Goal: Information Seeking & Learning: Learn about a topic

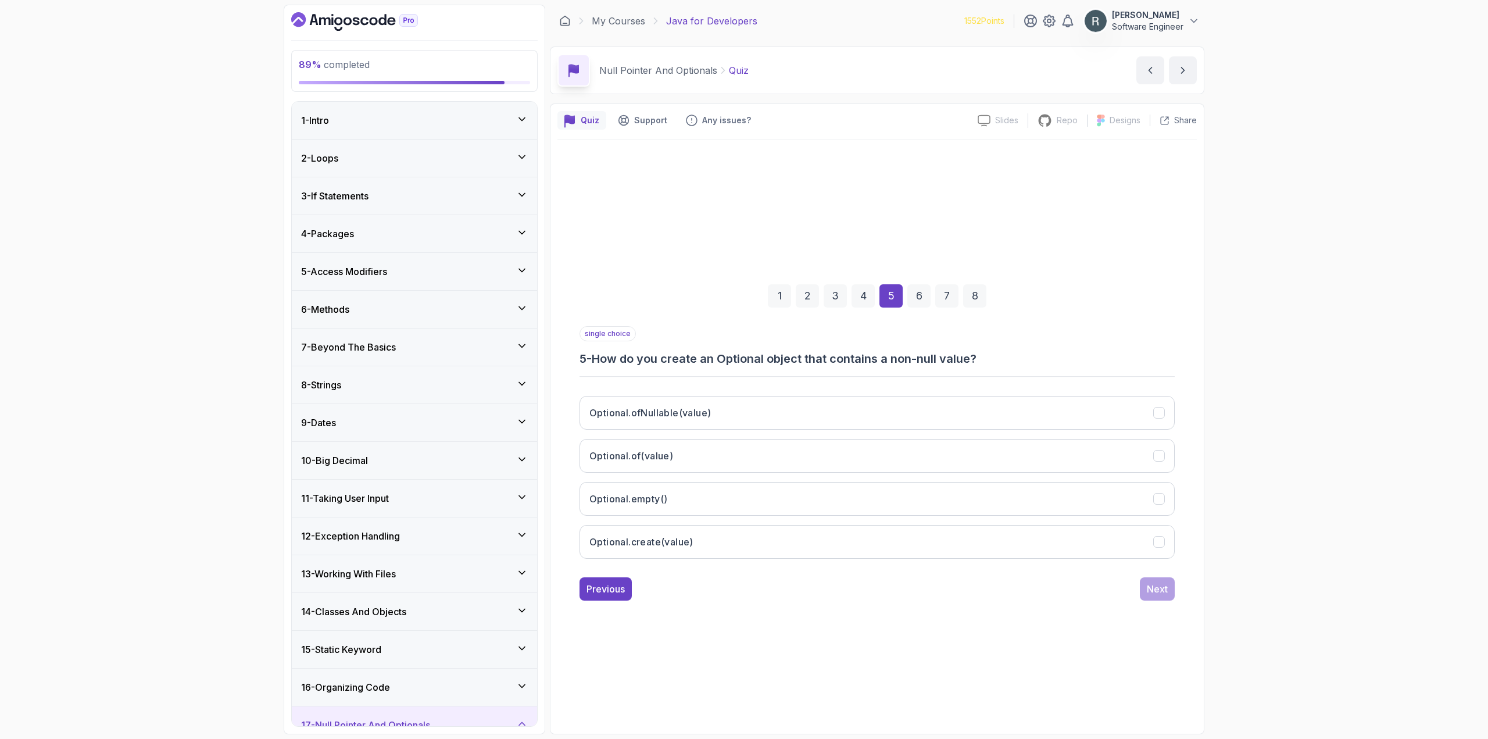
scroll to position [288, 0]
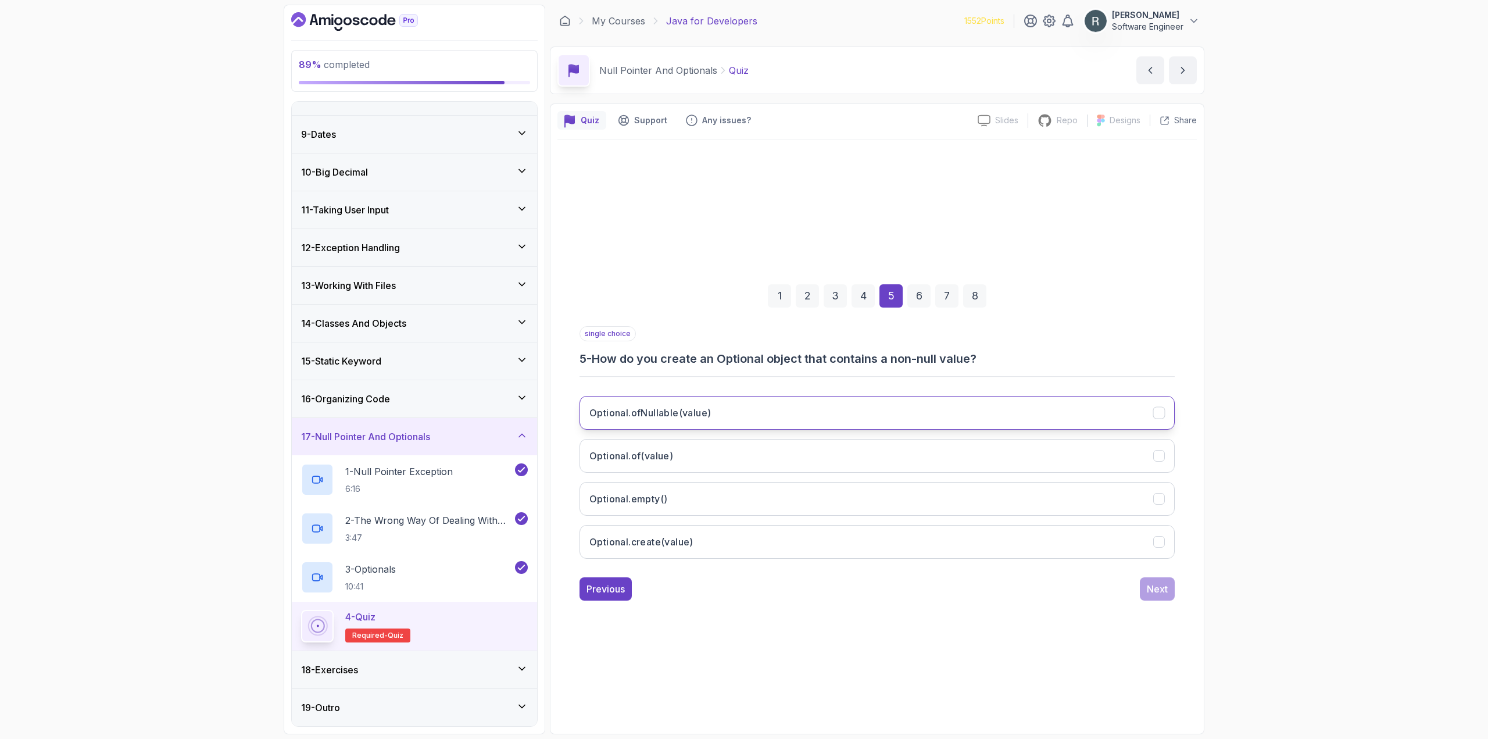
click at [772, 421] on button "Optional.ofNullable(value)" at bounding box center [876, 413] width 595 height 34
click at [1162, 595] on div "Next" at bounding box center [1157, 589] width 21 height 14
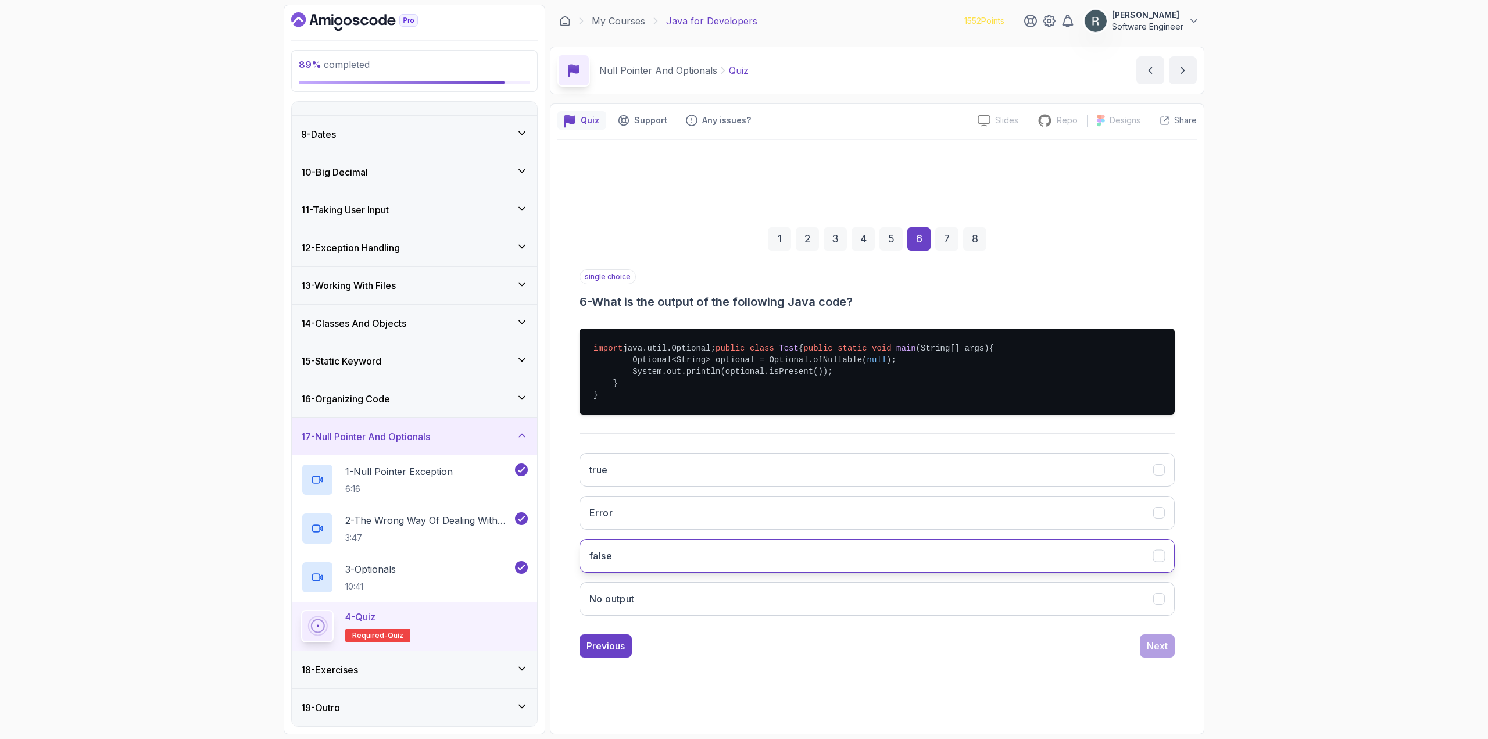
click at [696, 571] on button "false" at bounding box center [876, 556] width 595 height 34
click at [1163, 657] on button "Next" at bounding box center [1157, 645] width 35 height 23
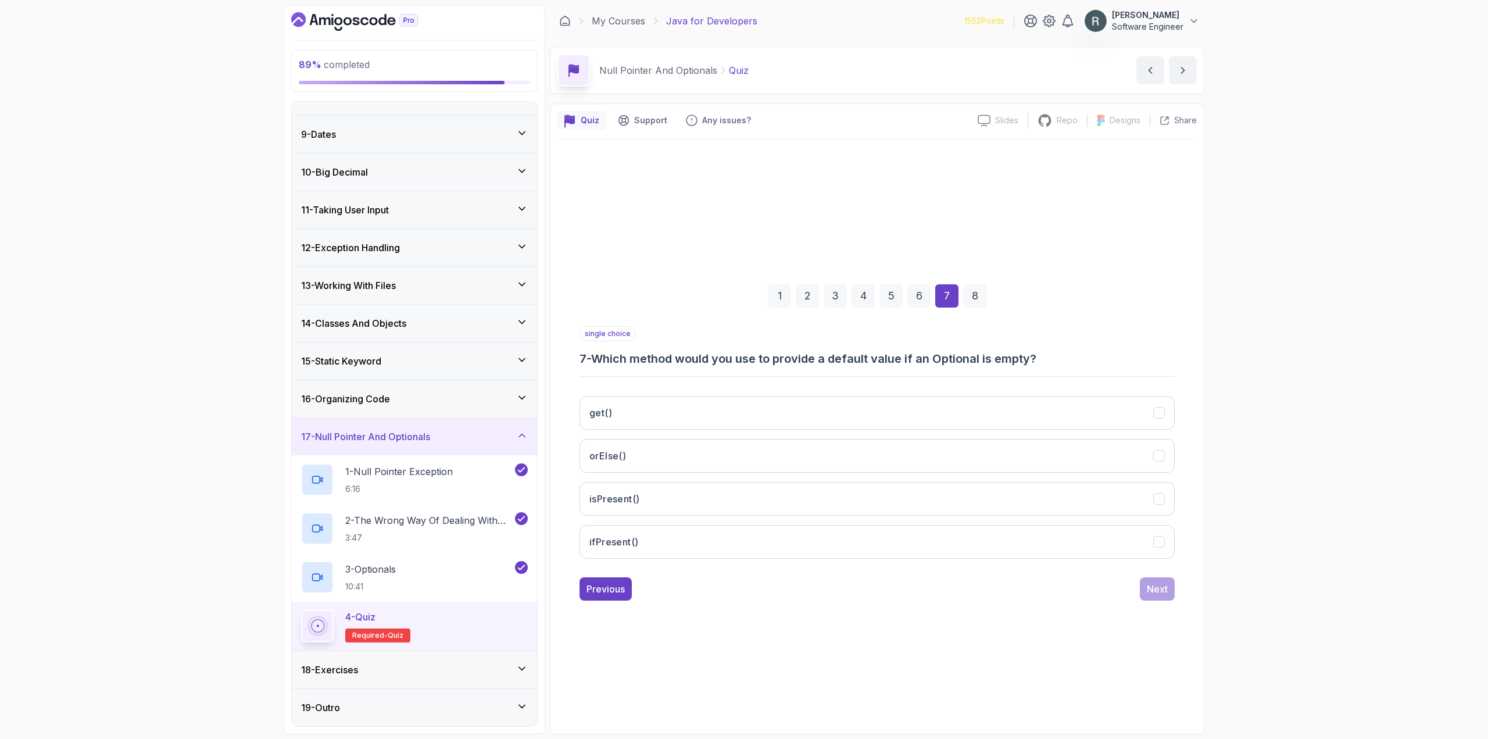
click at [893, 389] on div "get() orElse() [DEMOGRAPHIC_DATA]() ifPresent()" at bounding box center [876, 476] width 595 height 181
click at [879, 466] on button "orElse()" at bounding box center [876, 456] width 595 height 34
click at [1161, 595] on div "Next" at bounding box center [1157, 589] width 21 height 14
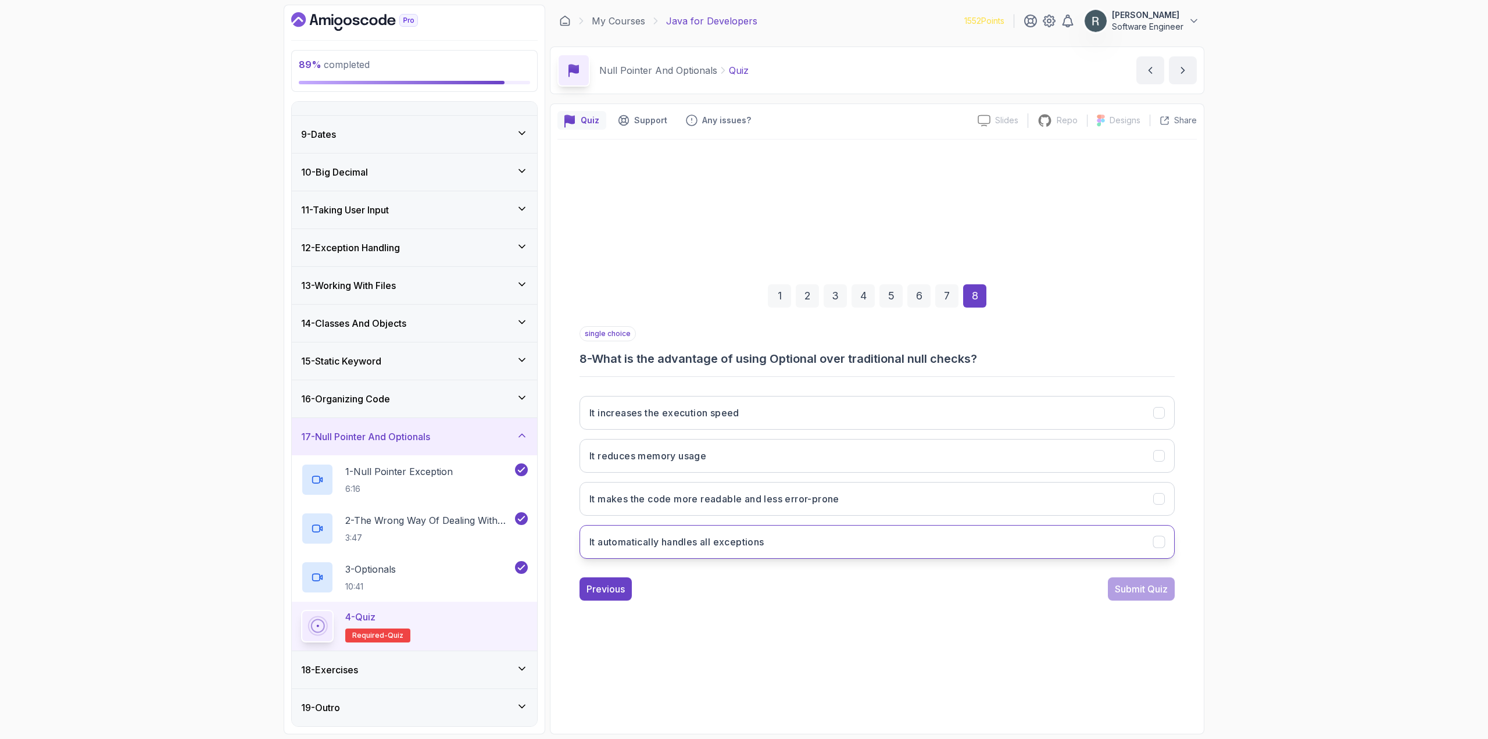
click at [855, 538] on button "It automatically handles all exceptions" at bounding box center [876, 542] width 595 height 34
click at [1130, 588] on div "Submit Quiz" at bounding box center [1141, 589] width 53 height 14
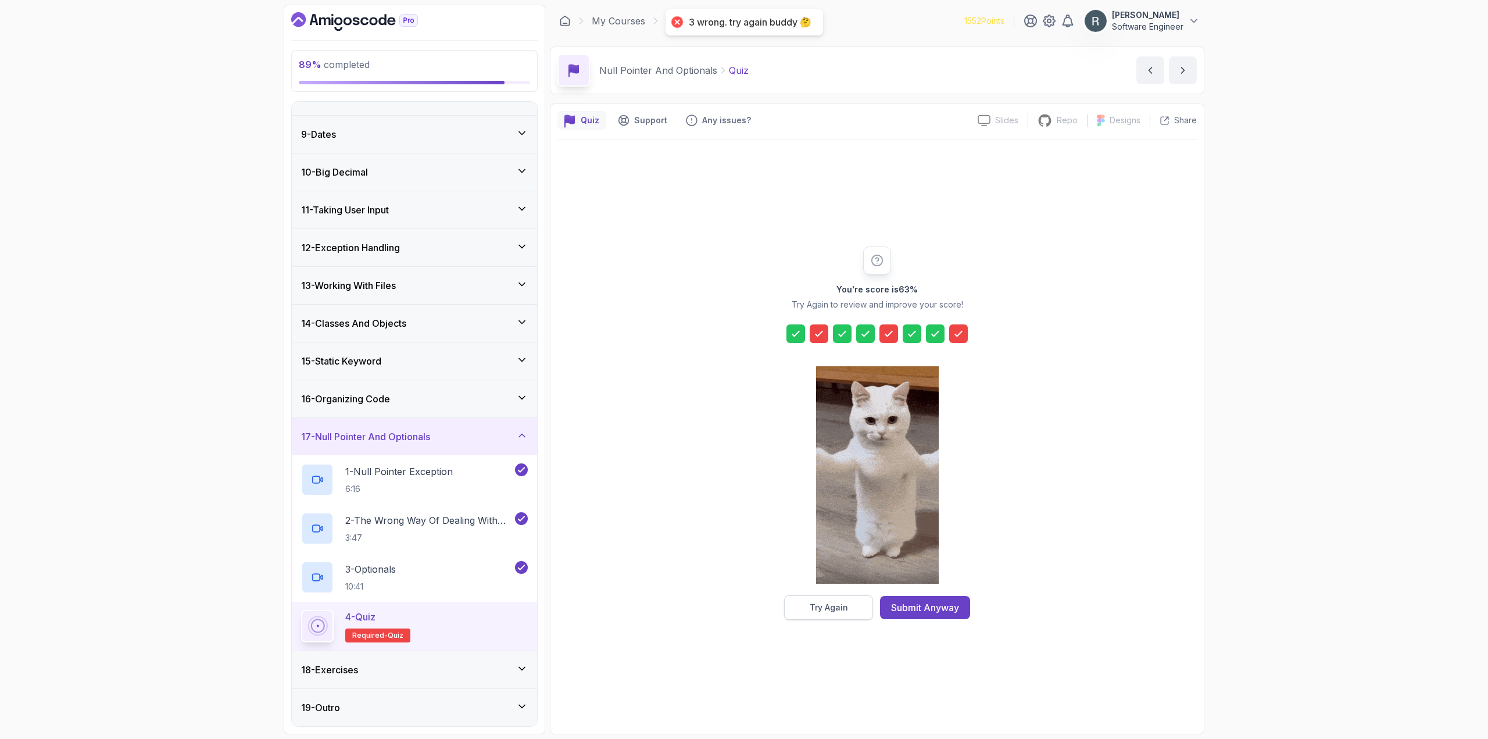
click at [817, 607] on div "Try Again" at bounding box center [829, 607] width 38 height 12
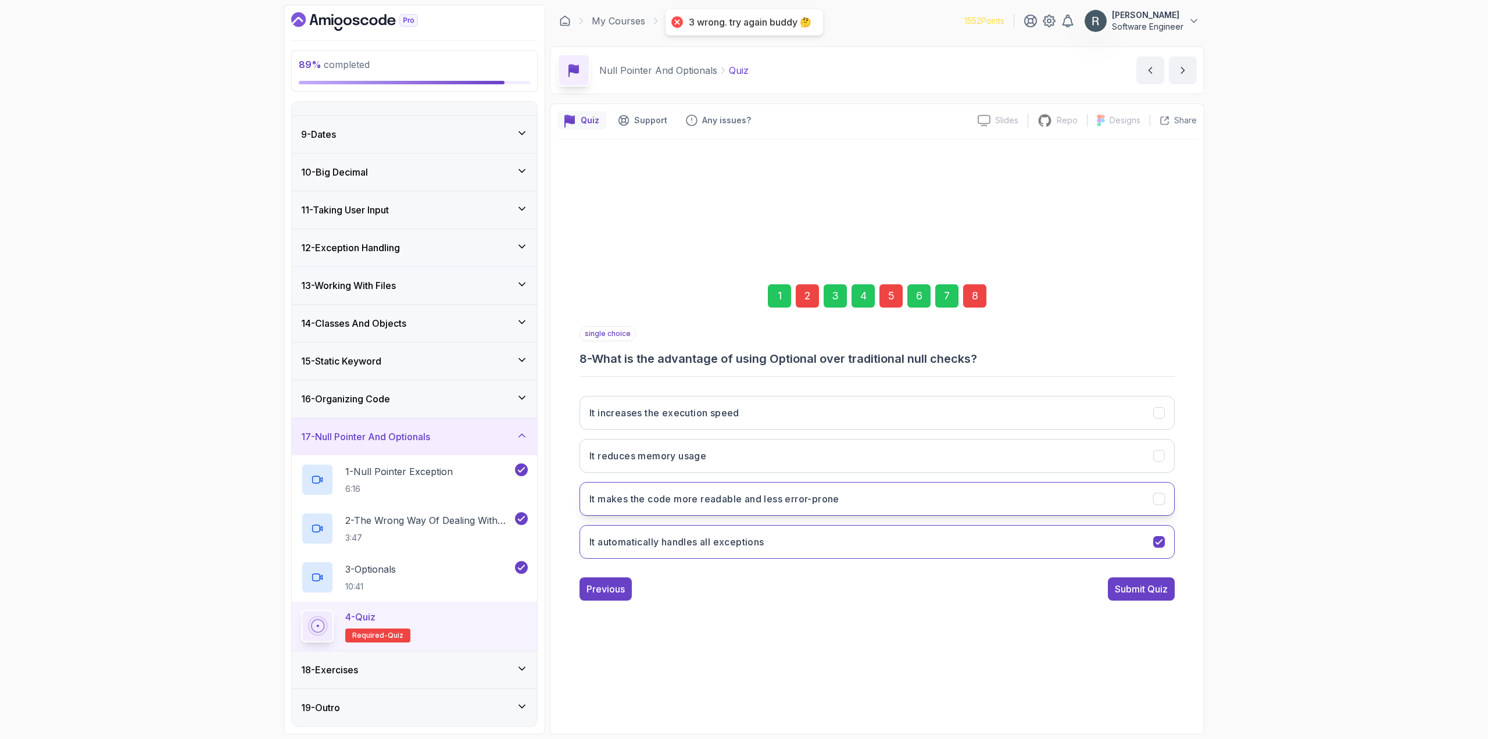
click at [780, 500] on h3 "It makes the code more readable and less error-prone" at bounding box center [714, 499] width 250 height 14
click at [882, 294] on div "5" at bounding box center [890, 295] width 23 height 23
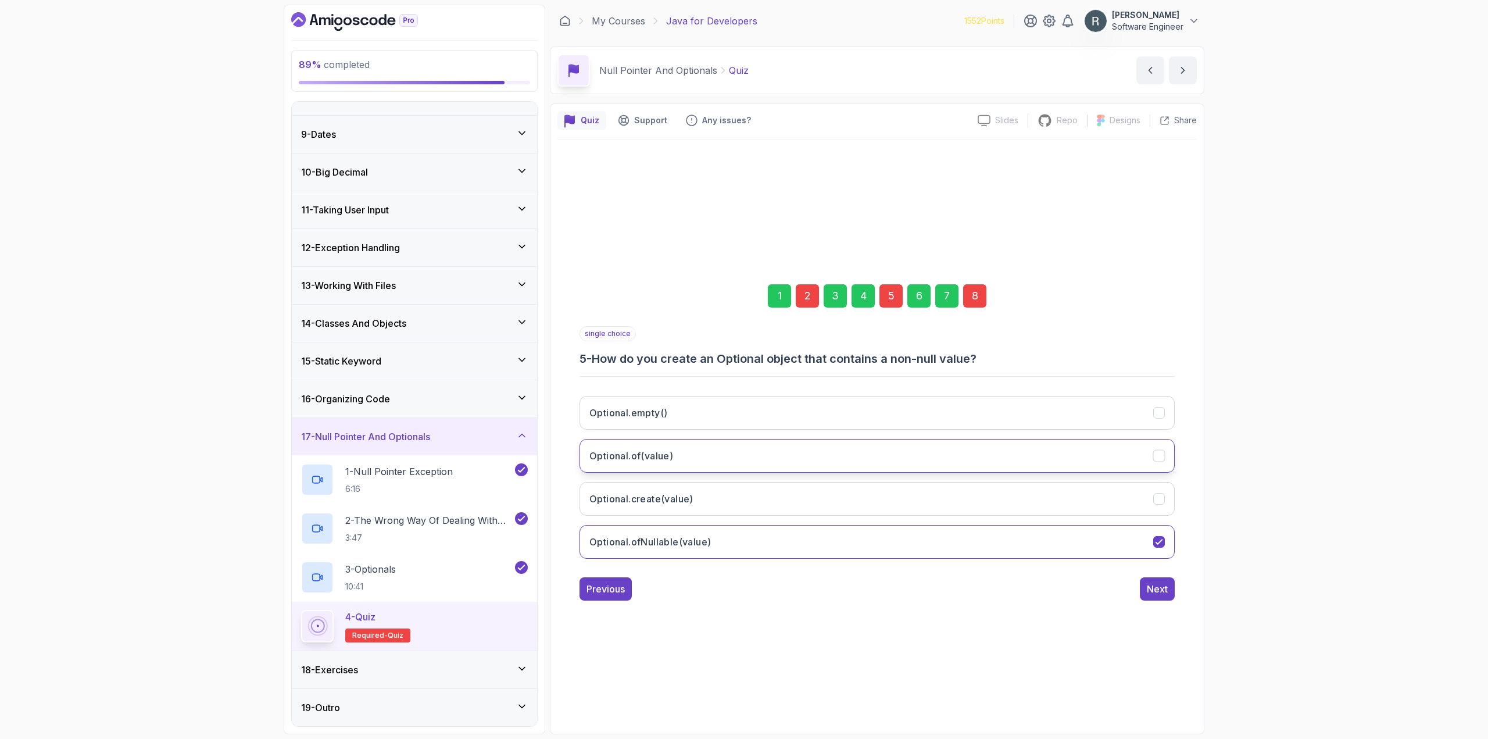
click at [687, 444] on button "Optional.of(value)" at bounding box center [876, 456] width 595 height 34
click at [804, 296] on div "2" at bounding box center [807, 295] width 23 height 23
click at [790, 400] on button "Using a null object as an array" at bounding box center [876, 413] width 595 height 34
click at [982, 300] on div "8" at bounding box center [974, 295] width 23 height 23
click at [1145, 588] on div "Submit Quiz" at bounding box center [1141, 589] width 53 height 14
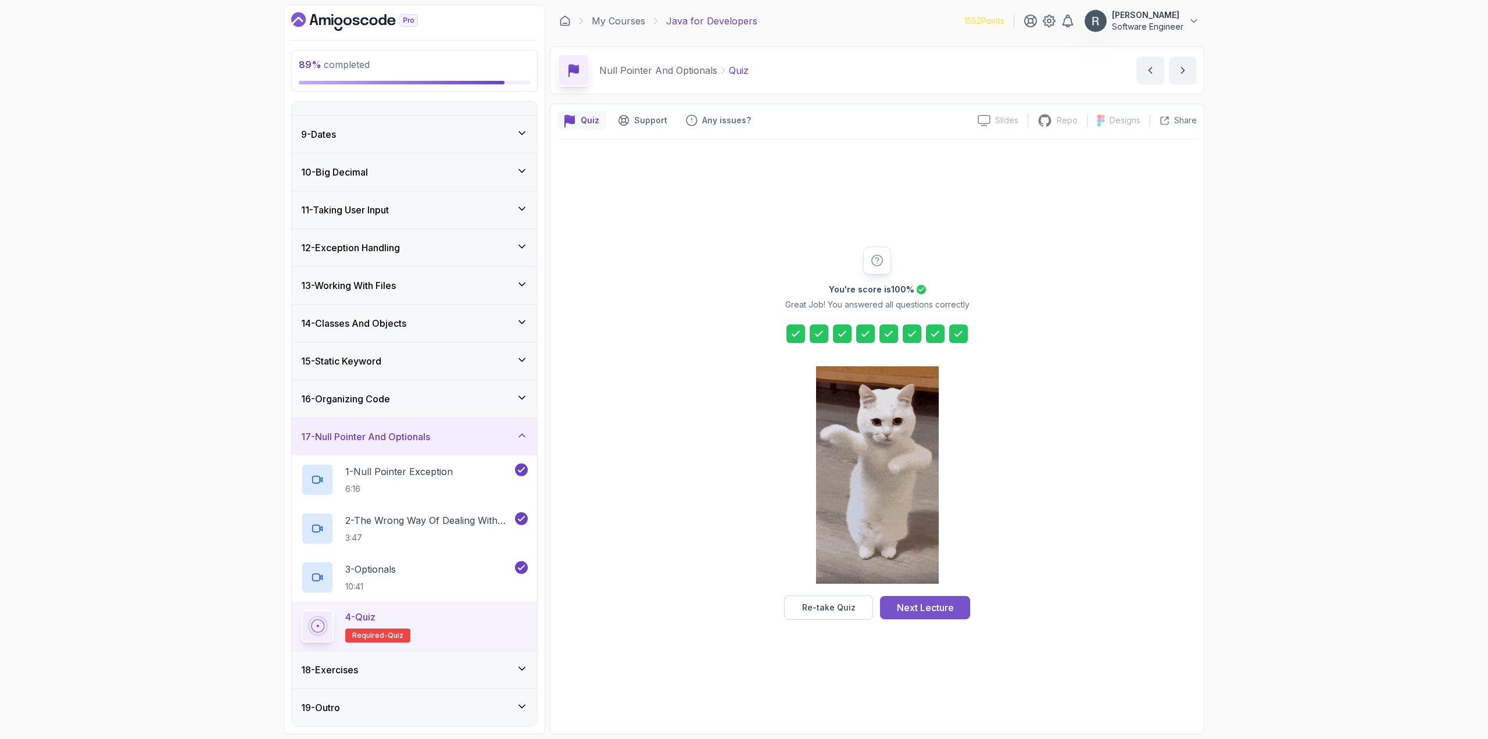
click at [945, 611] on div "Next Lecture" at bounding box center [925, 607] width 57 height 14
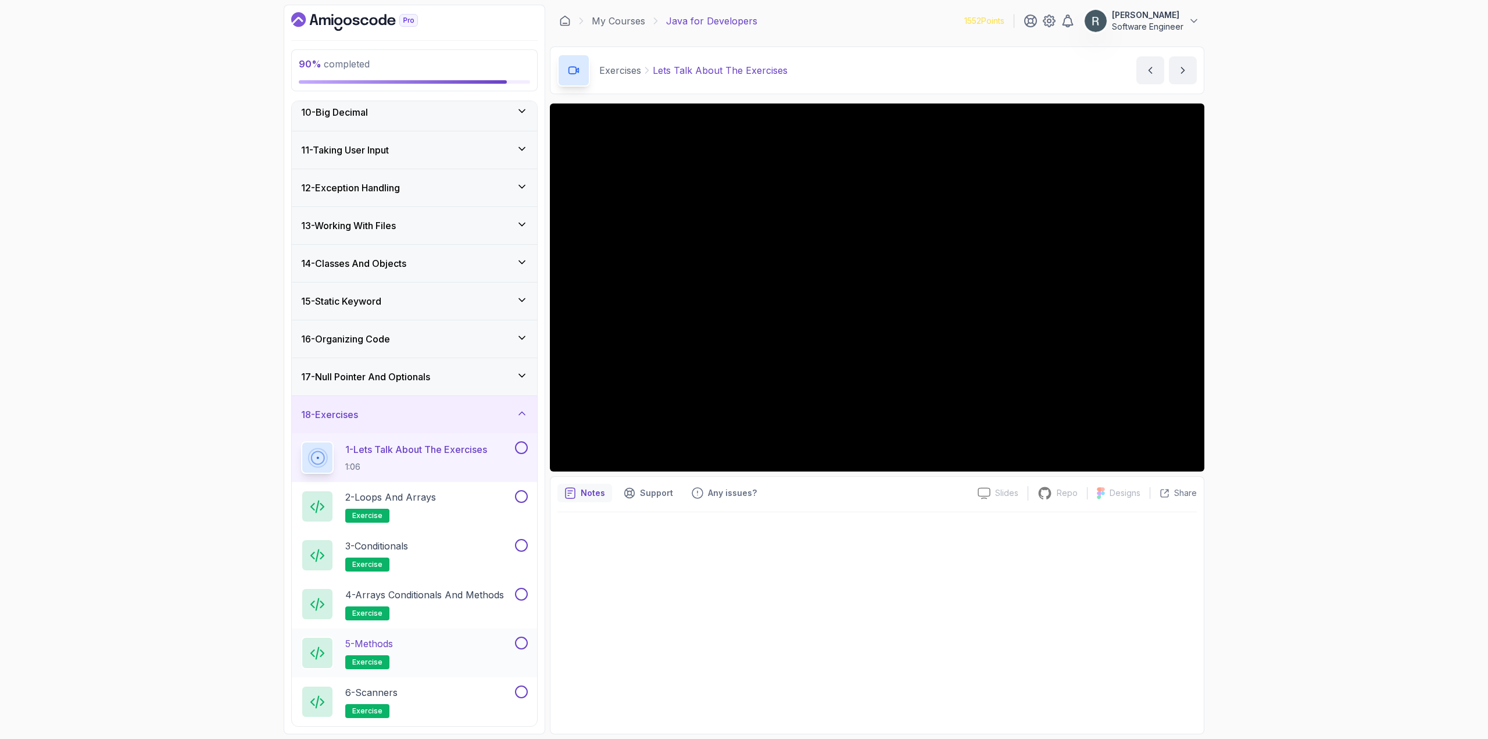
scroll to position [521, 0]
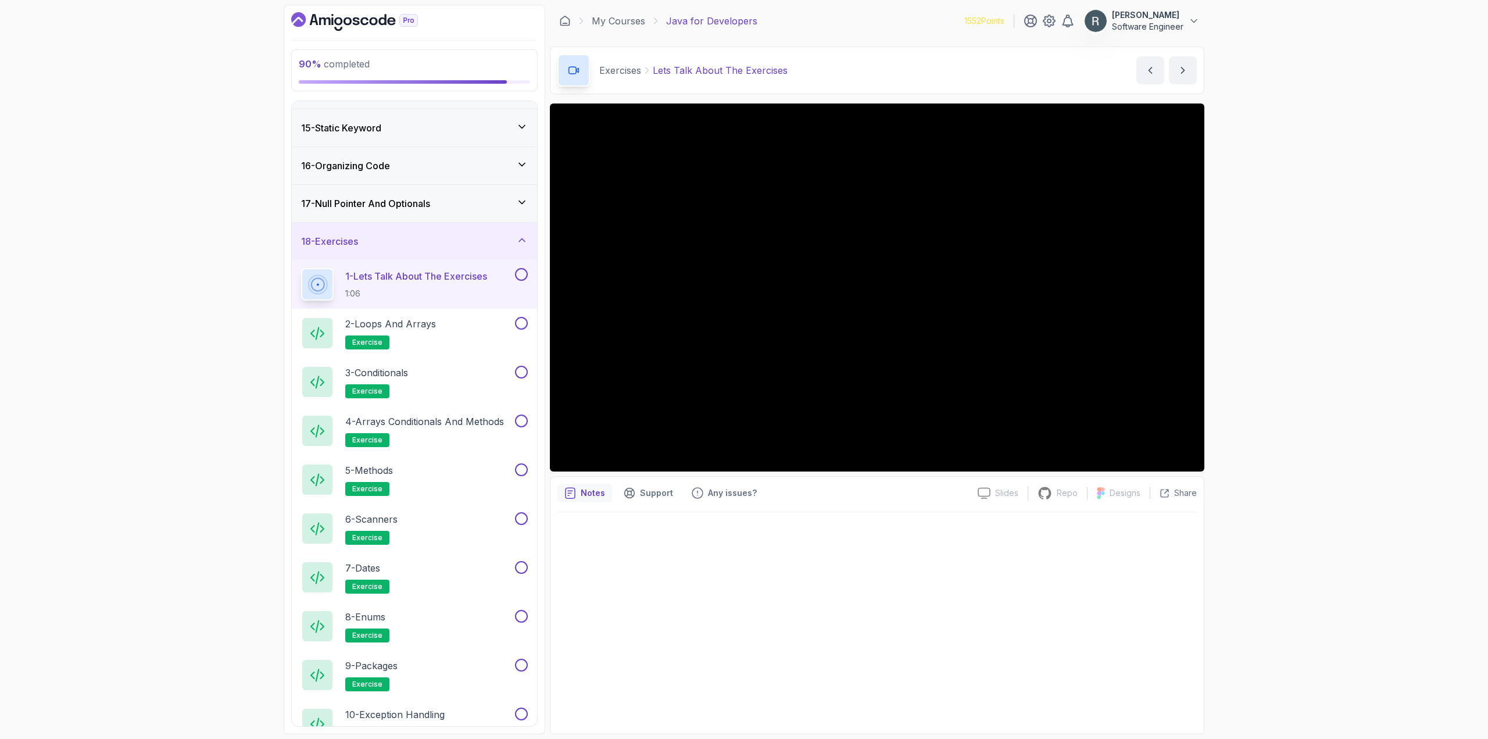
click at [521, 275] on button at bounding box center [521, 274] width 13 height 13
click at [522, 323] on button at bounding box center [521, 323] width 13 height 13
click at [520, 370] on button at bounding box center [521, 372] width 13 height 13
click at [523, 418] on button at bounding box center [521, 420] width 13 height 13
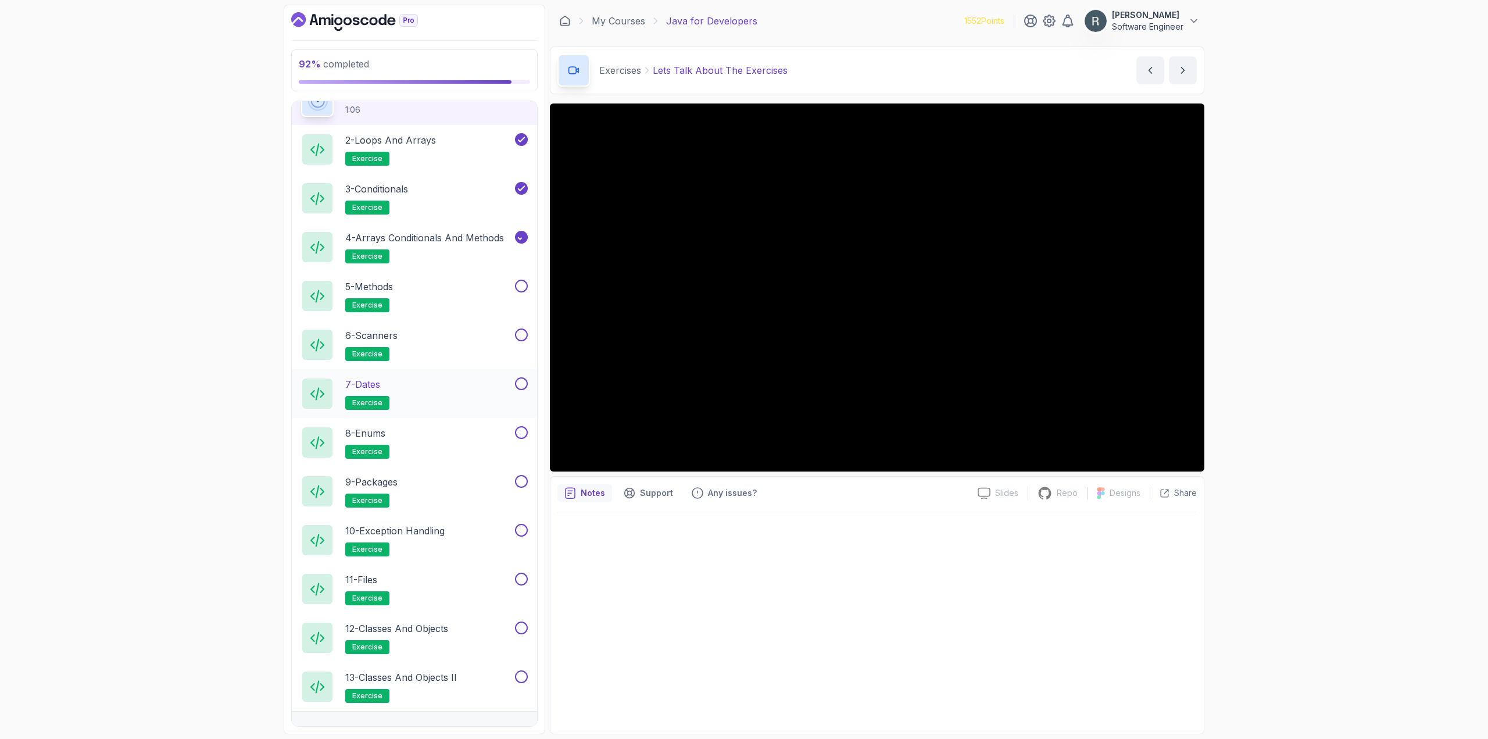
scroll to position [727, 0]
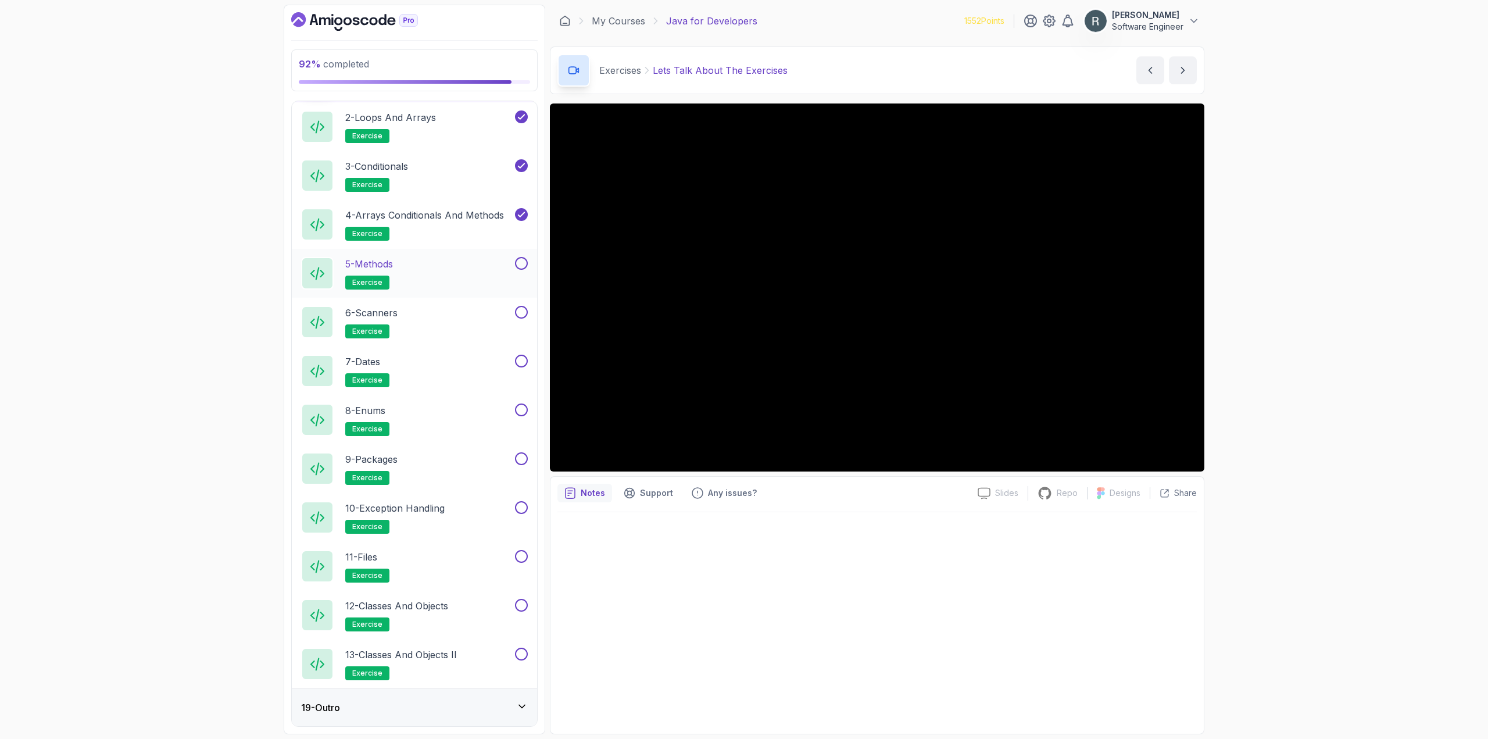
click at [522, 264] on button at bounding box center [521, 263] width 13 height 13
click at [522, 311] on button at bounding box center [521, 312] width 13 height 13
click at [521, 360] on button at bounding box center [521, 360] width 13 height 13
click at [518, 409] on button at bounding box center [521, 409] width 13 height 13
click at [521, 461] on button at bounding box center [521, 458] width 13 height 13
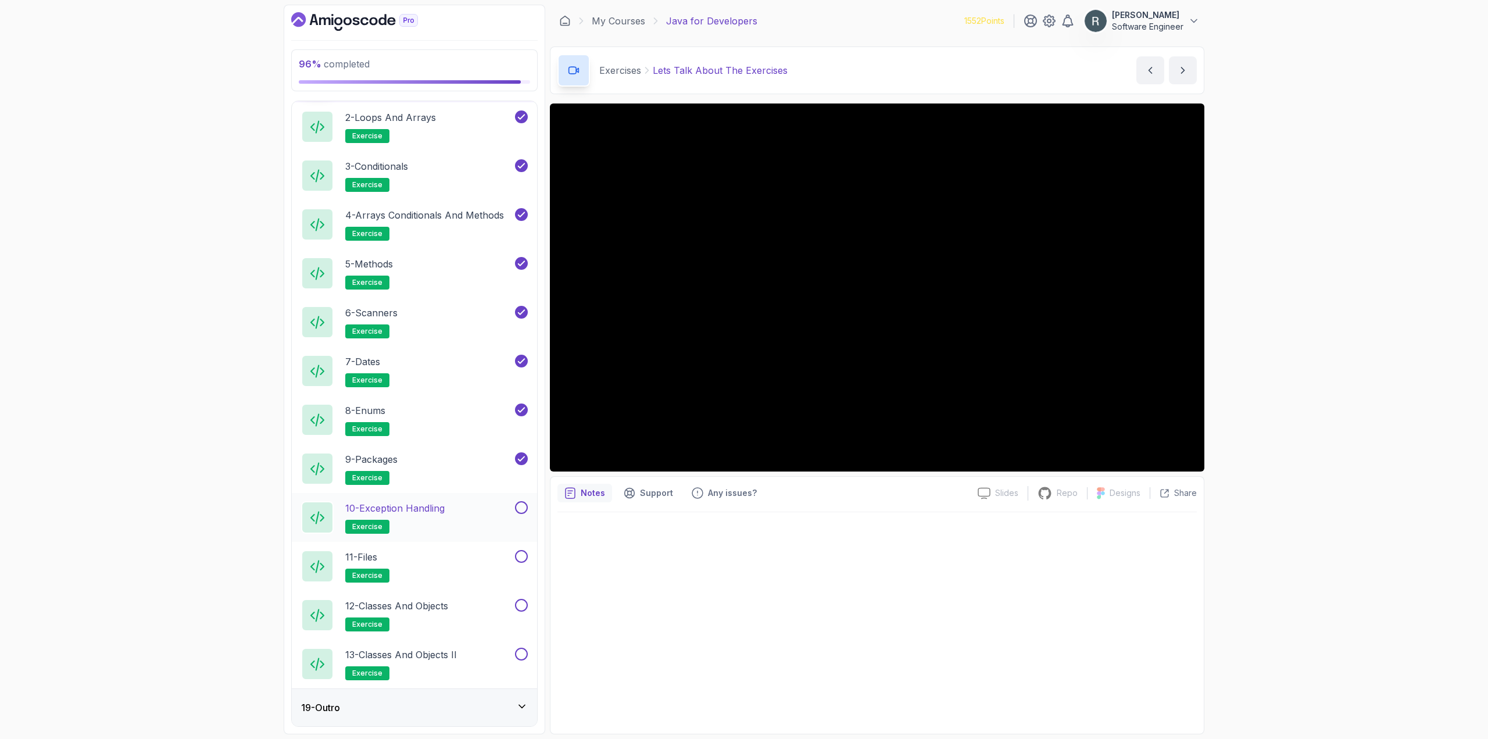
click at [524, 508] on button at bounding box center [521, 507] width 13 height 13
click at [520, 559] on button at bounding box center [521, 556] width 13 height 13
click at [523, 606] on button at bounding box center [521, 605] width 13 height 13
click at [522, 653] on button at bounding box center [521, 653] width 13 height 13
click at [484, 710] on div "19 - Outro" at bounding box center [414, 707] width 227 height 14
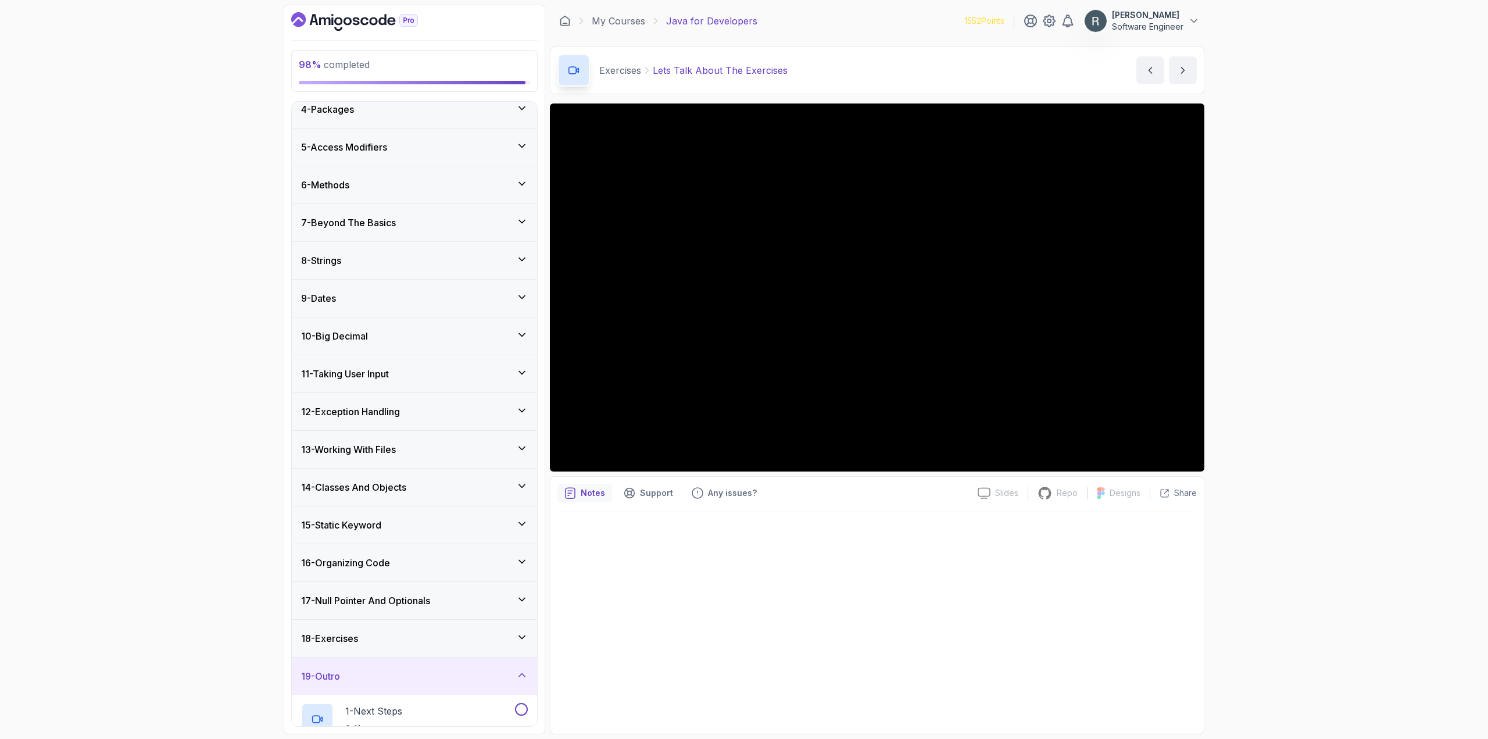
scroll to position [239, 0]
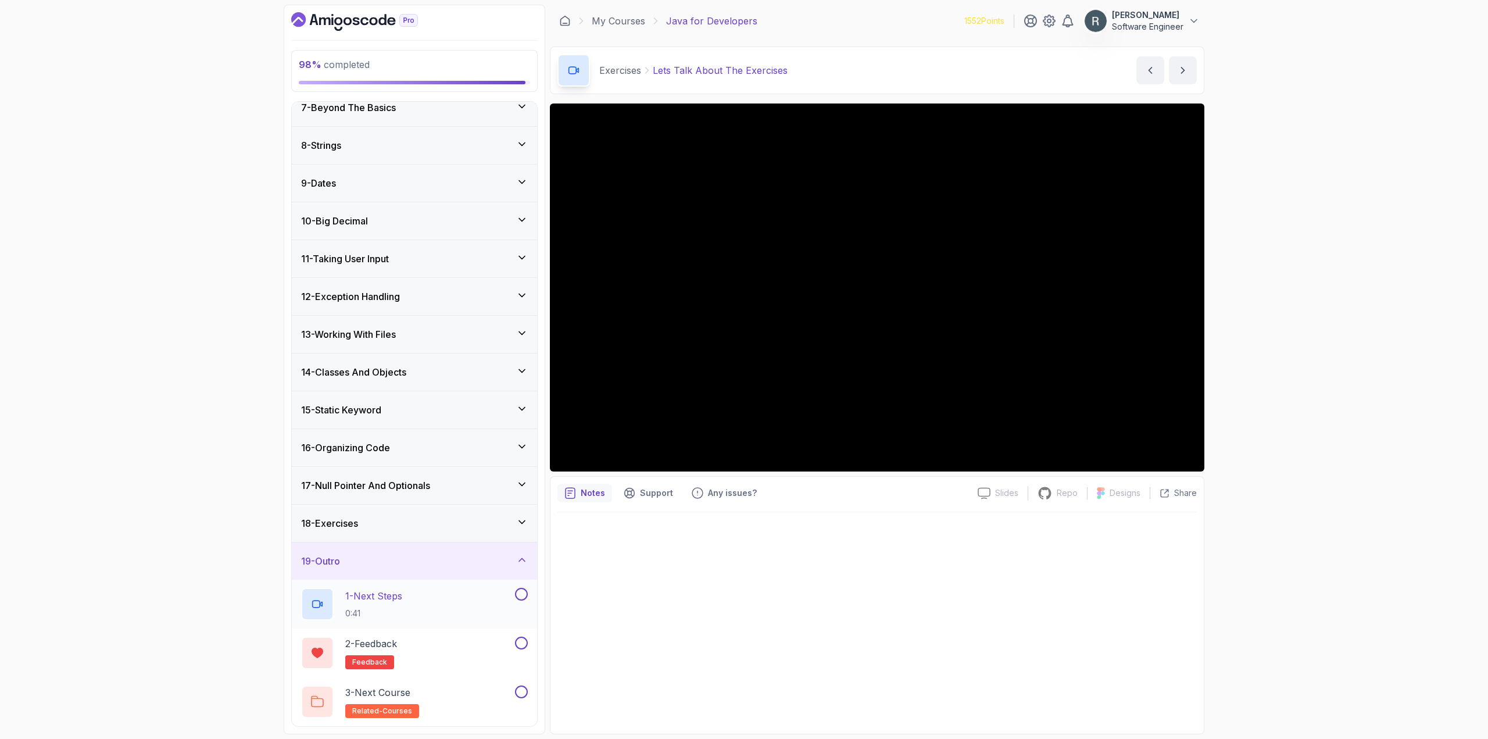
click at [519, 592] on button at bounding box center [521, 594] width 13 height 13
click at [477, 642] on div "2 - Feedback feedback" at bounding box center [407, 652] width 212 height 33
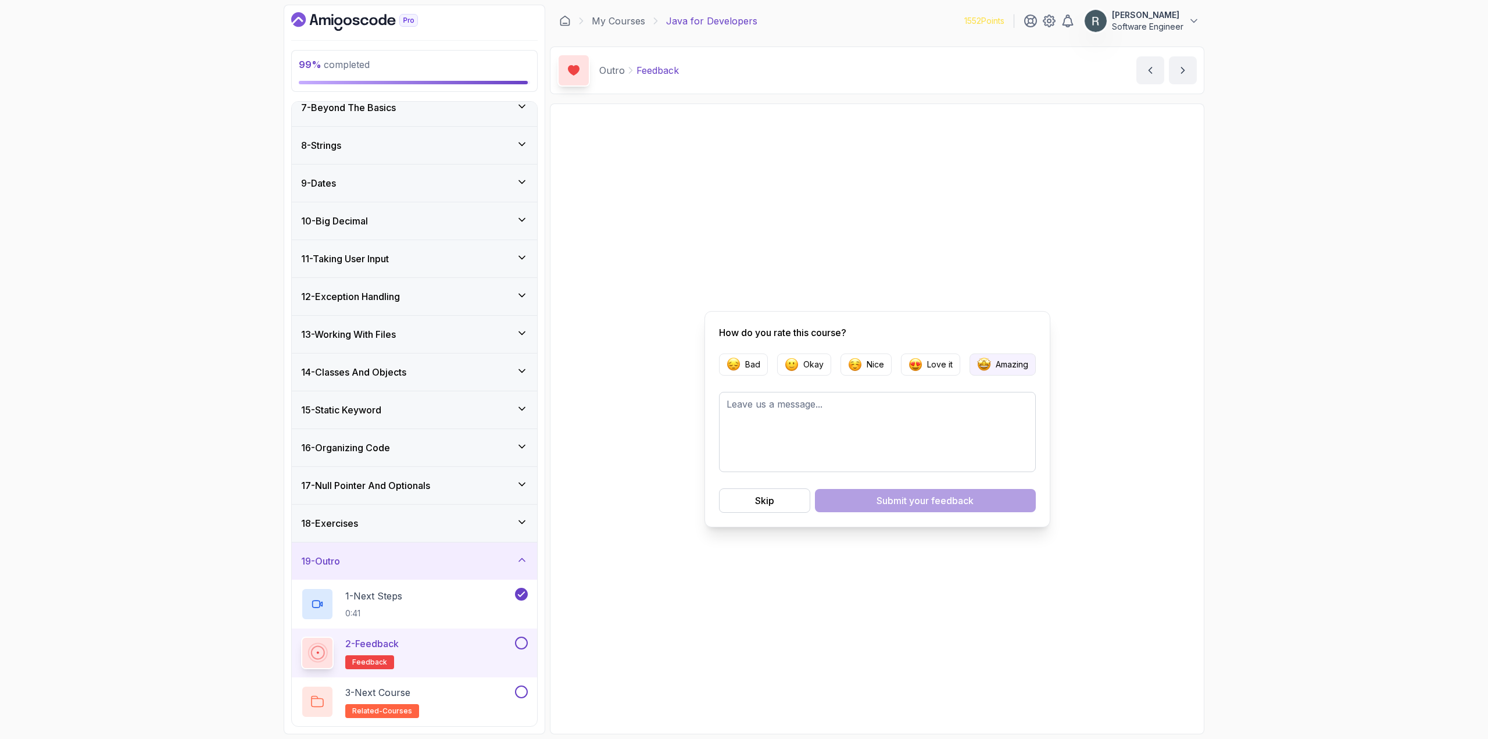
click at [1000, 370] on button "Amazing" at bounding box center [1002, 364] width 66 height 22
click at [925, 500] on span "your feedback" at bounding box center [941, 500] width 65 height 14
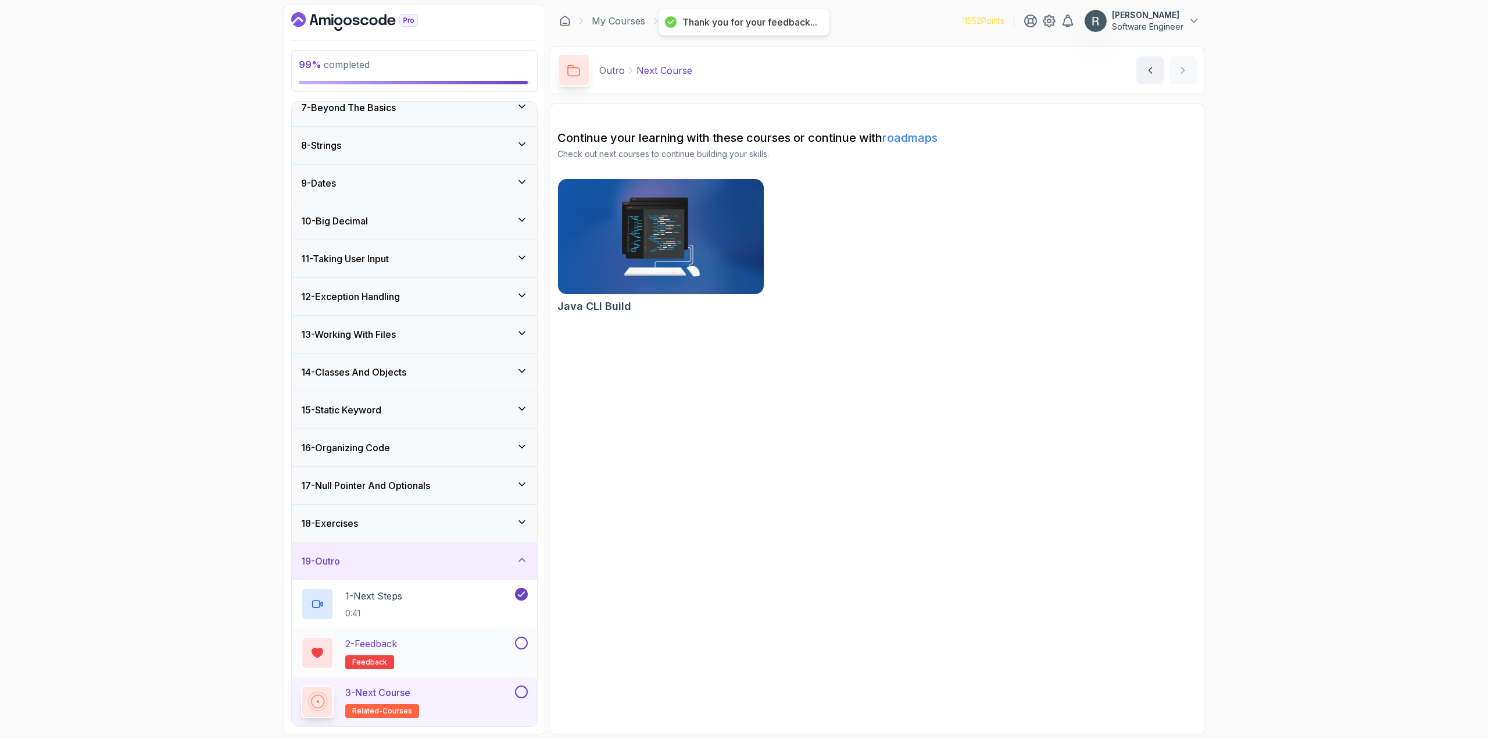
click at [522, 644] on button at bounding box center [521, 642] width 13 height 13
click at [518, 699] on button "3 - Next Course related-courses" at bounding box center [414, 701] width 227 height 33
click at [522, 695] on button at bounding box center [521, 691] width 13 height 13
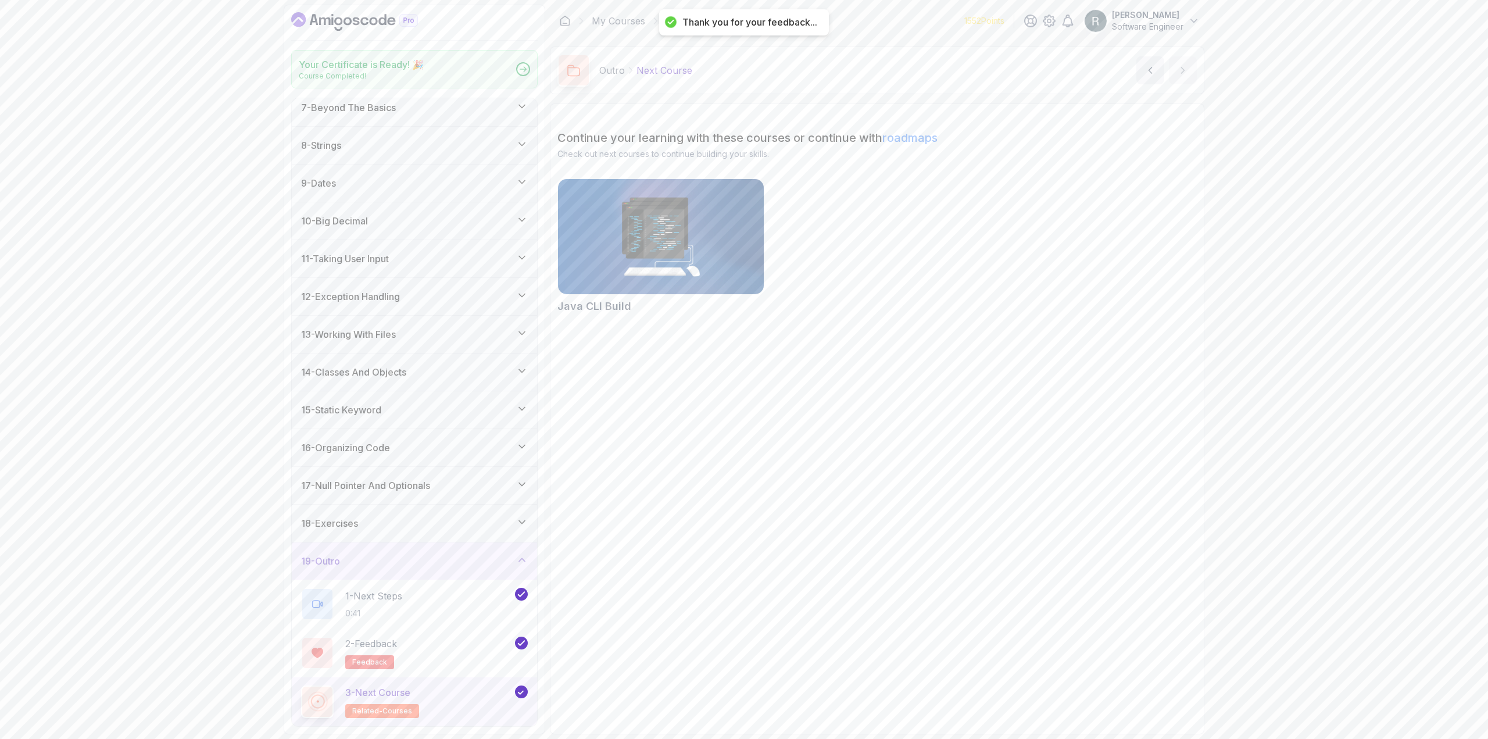
scroll to position [236, 0]
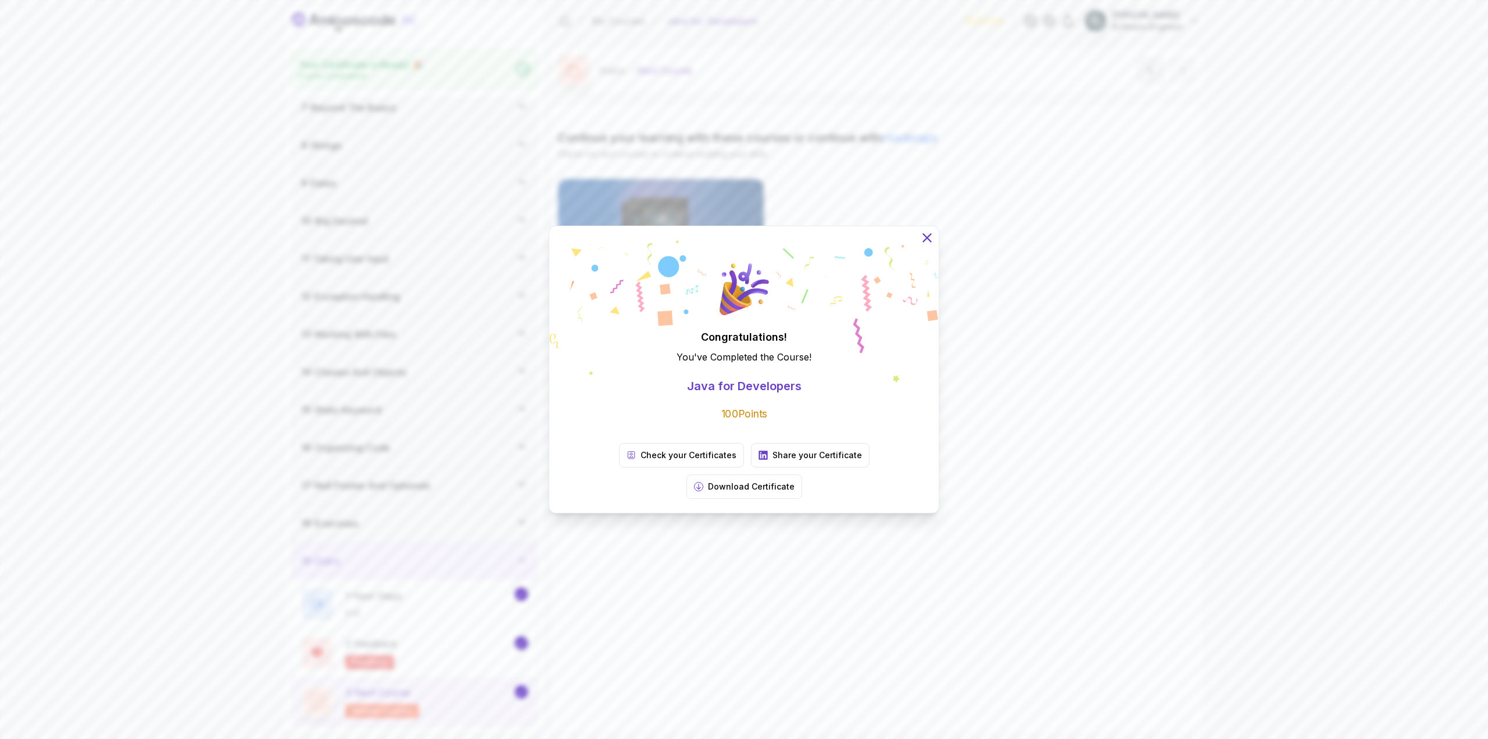
click at [925, 245] on icon at bounding box center [926, 237] width 15 height 15
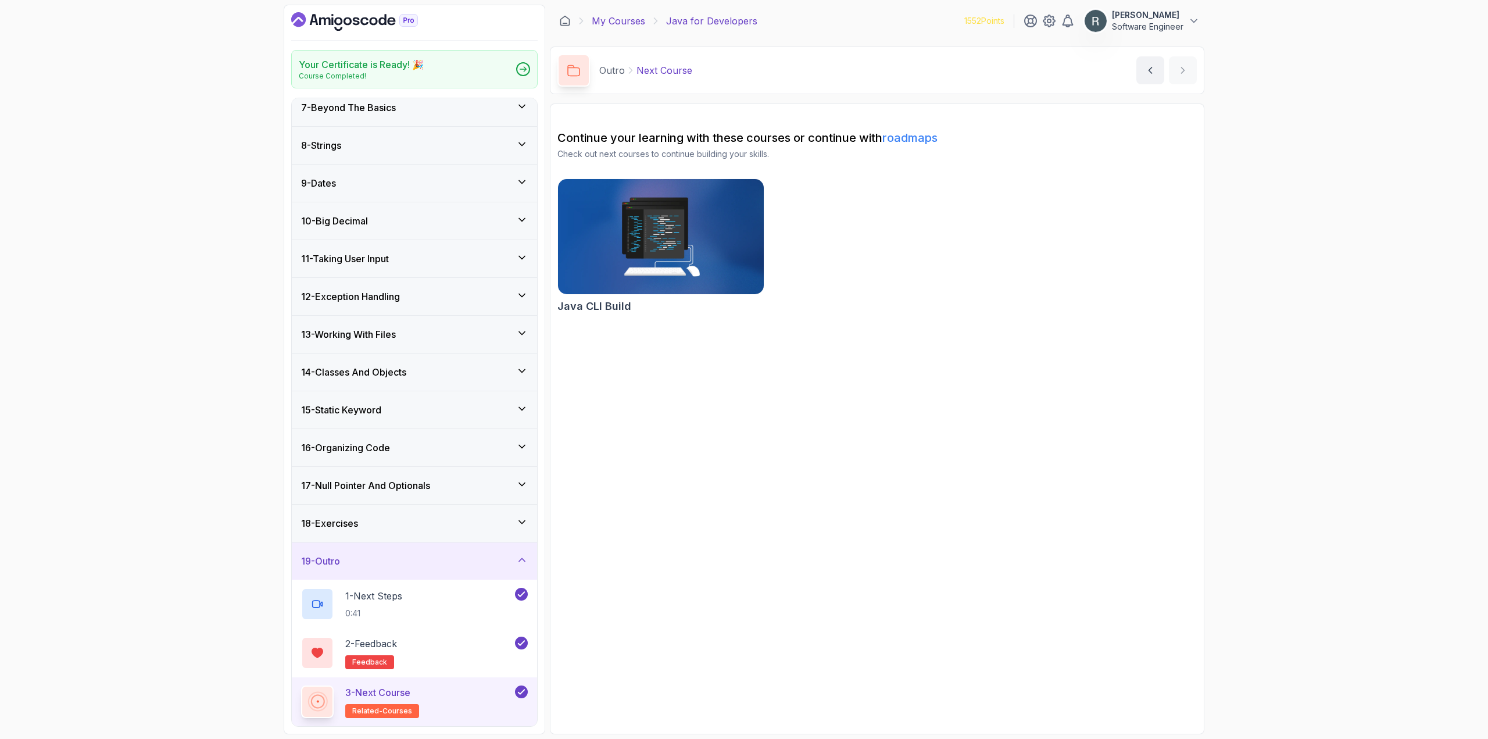
click at [604, 25] on link "My Courses" at bounding box center [618, 21] width 53 height 14
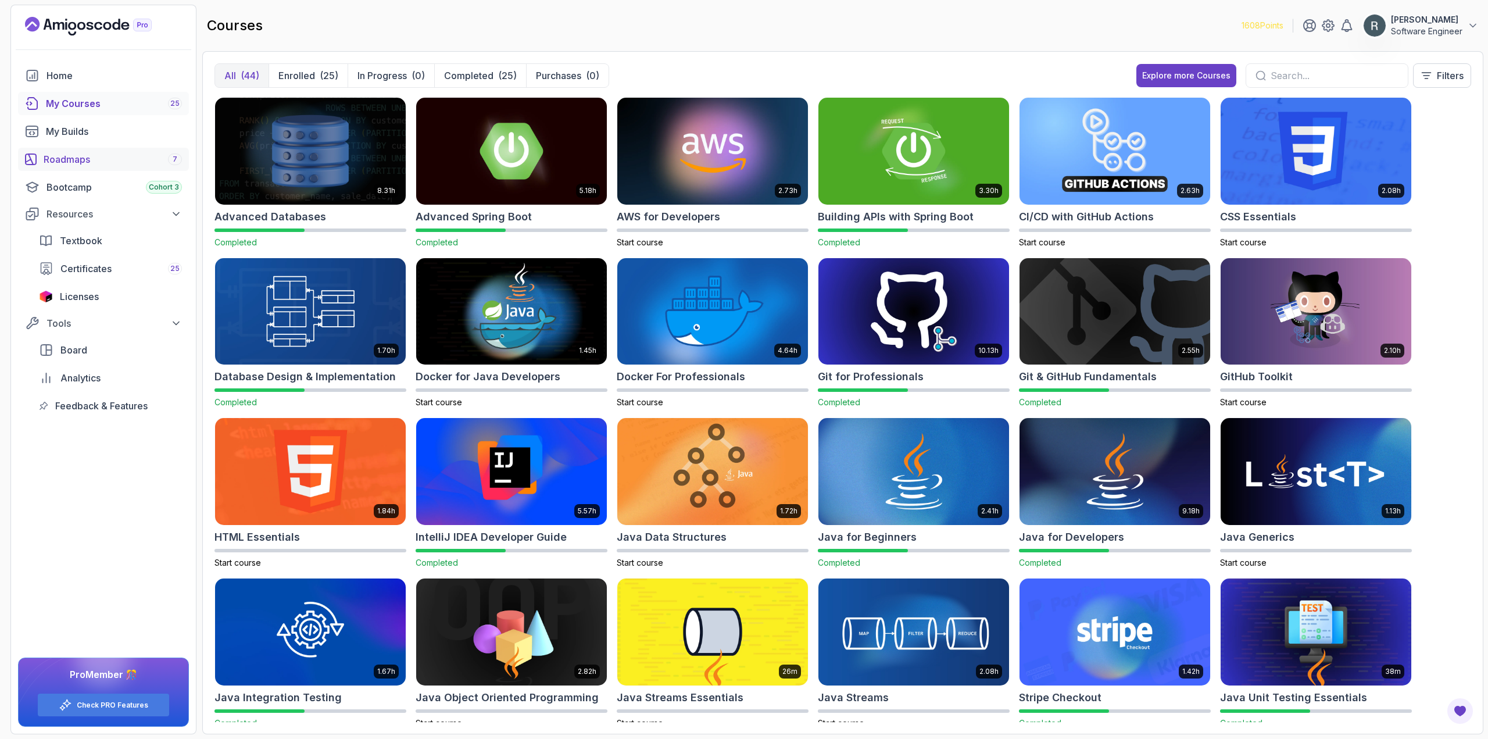
click at [103, 156] on div "Roadmaps 7" at bounding box center [113, 159] width 138 height 14
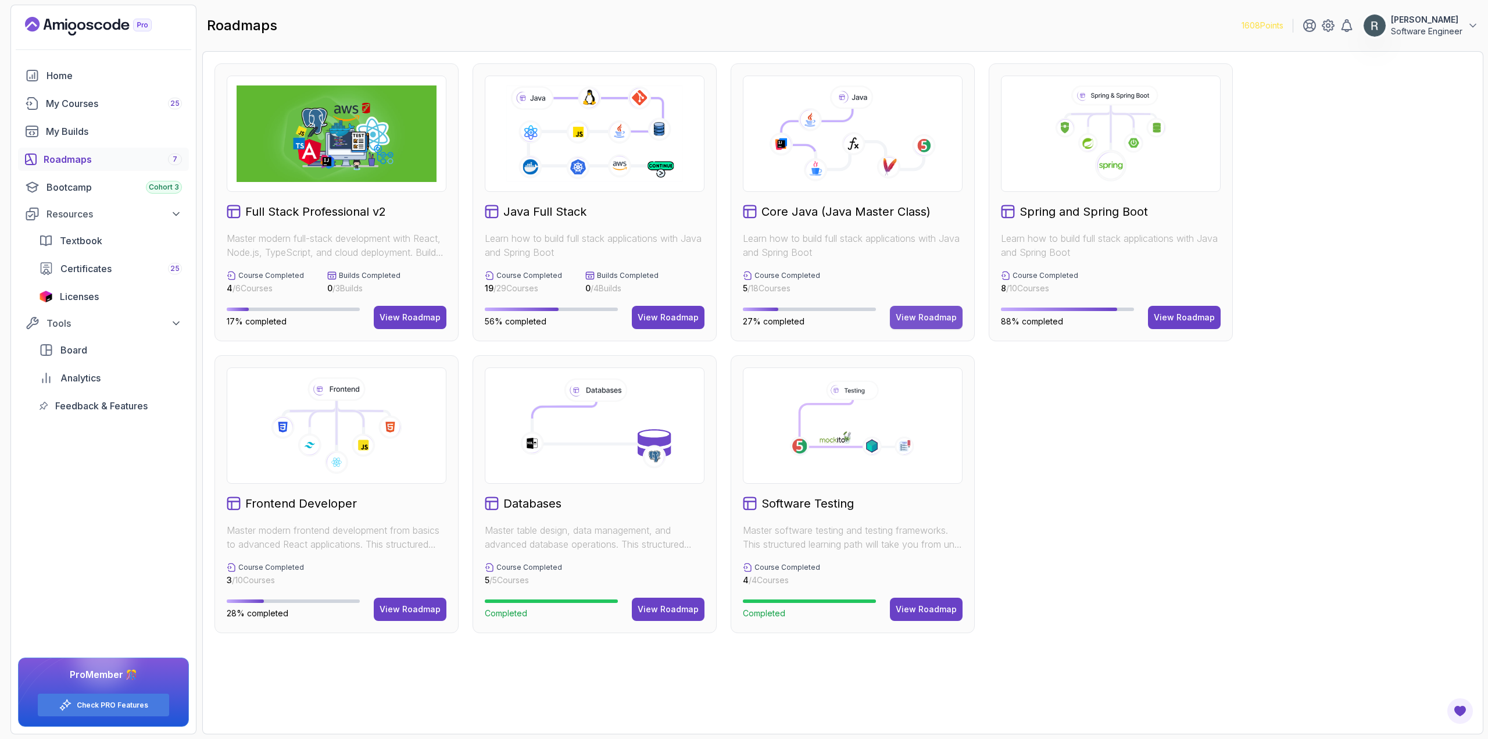
click at [931, 317] on div "View Roadmap" at bounding box center [926, 317] width 61 height 12
click at [668, 321] on div "View Roadmap" at bounding box center [668, 317] width 61 height 12
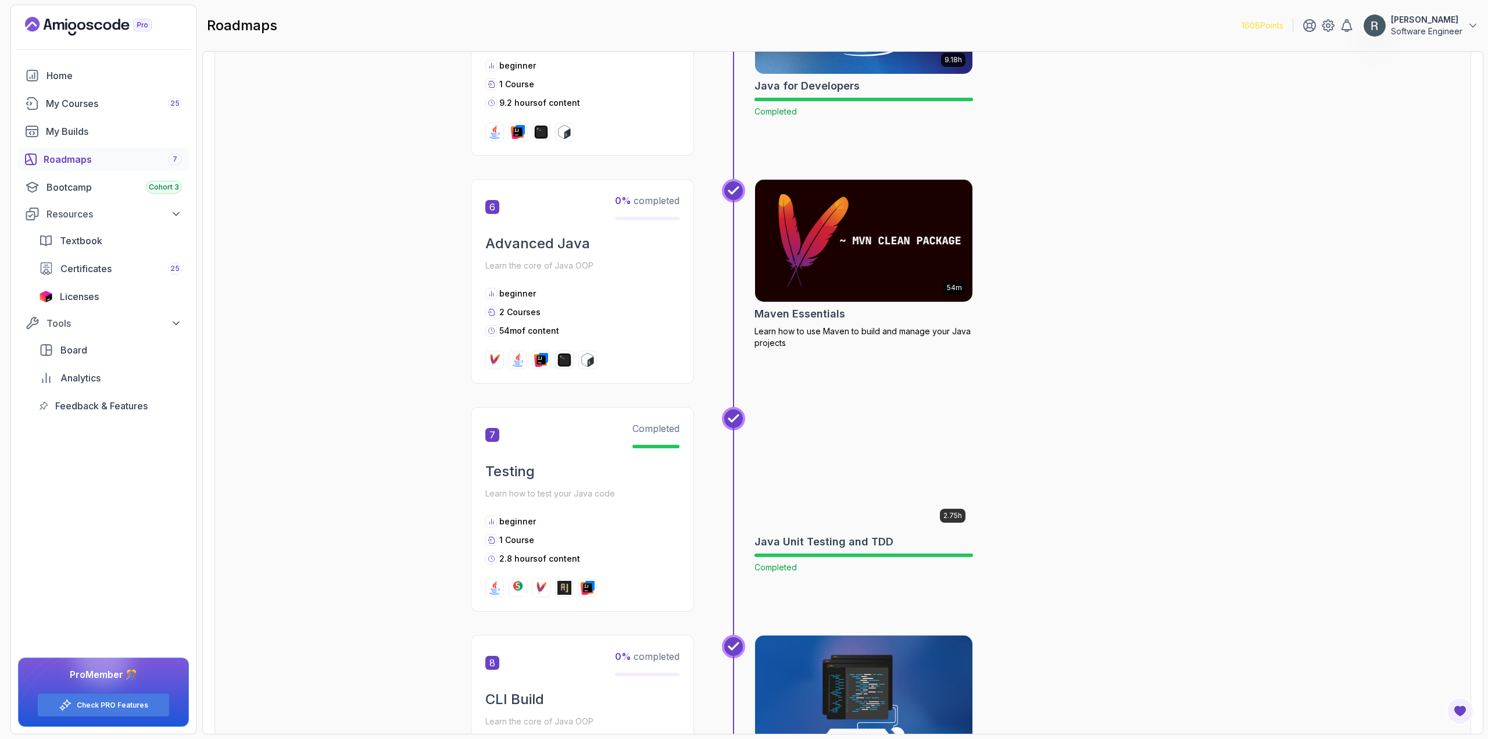
scroll to position [1395, 0]
